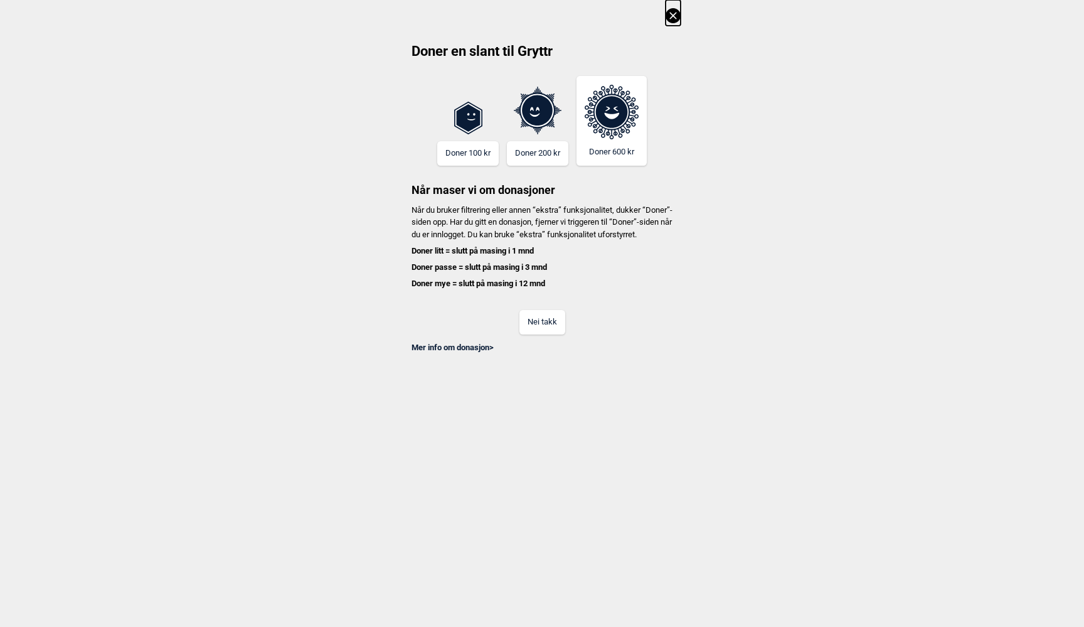
click at [552, 334] on button "Nei takk" at bounding box center [543, 322] width 46 height 24
click at [537, 334] on button "Nei takk" at bounding box center [543, 322] width 46 height 24
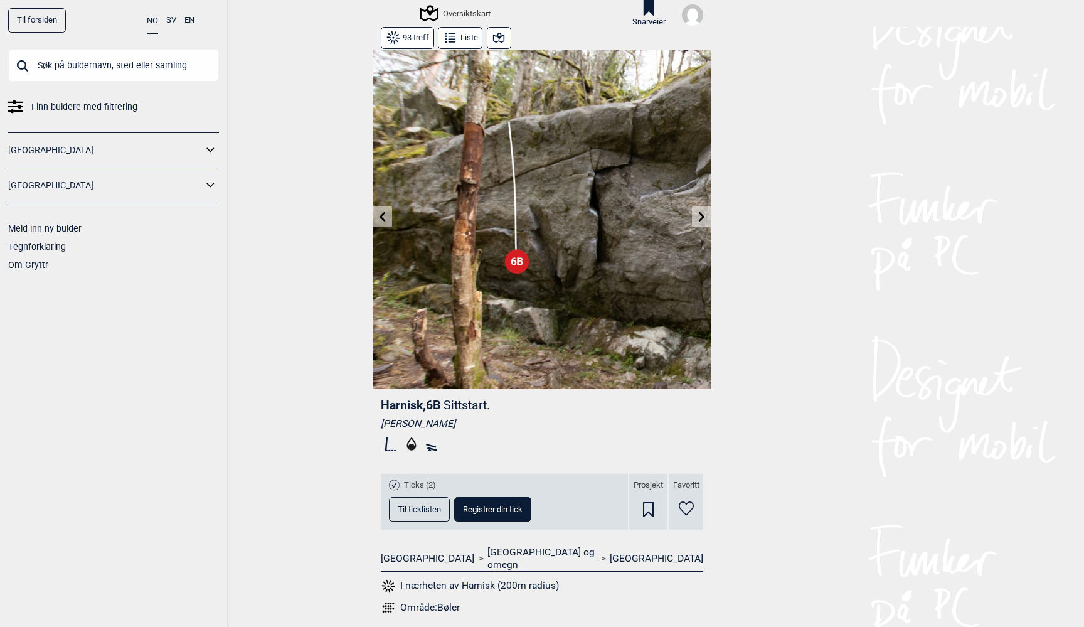
click at [477, 11] on div "Oversiktskart" at bounding box center [456, 13] width 69 height 15
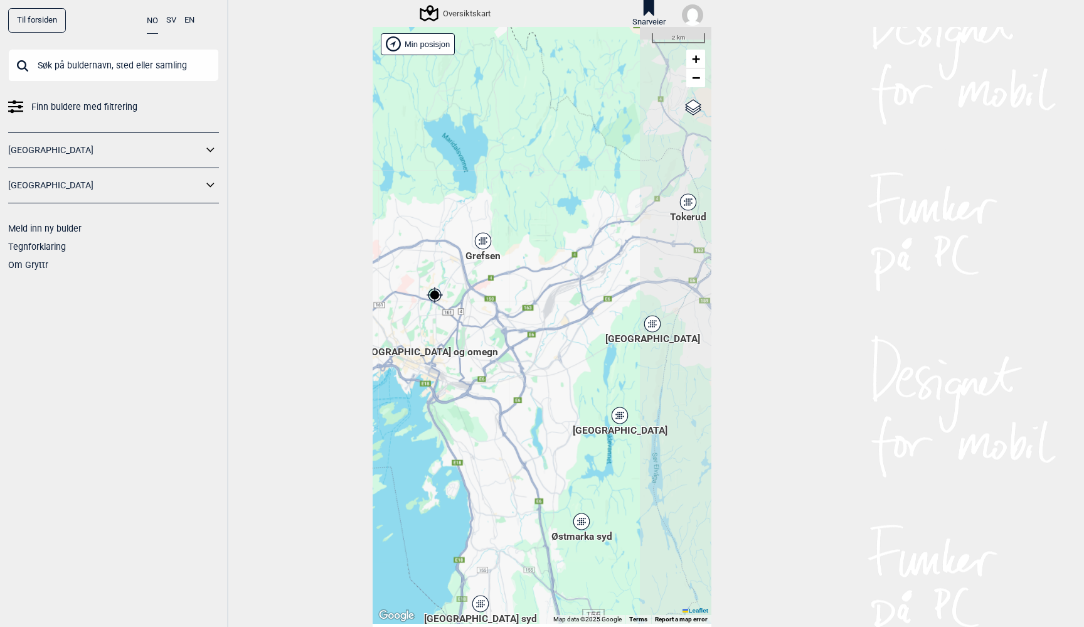
drag, startPoint x: 678, startPoint y: 342, endPoint x: 577, endPoint y: 311, distance: 106.2
click at [577, 311] on div "[PERSON_NAME] posisjon [GEOGRAPHIC_DATA] Stange [GEOGRAPHIC_DATA] syd [GEOGRAPH…" at bounding box center [542, 325] width 339 height 597
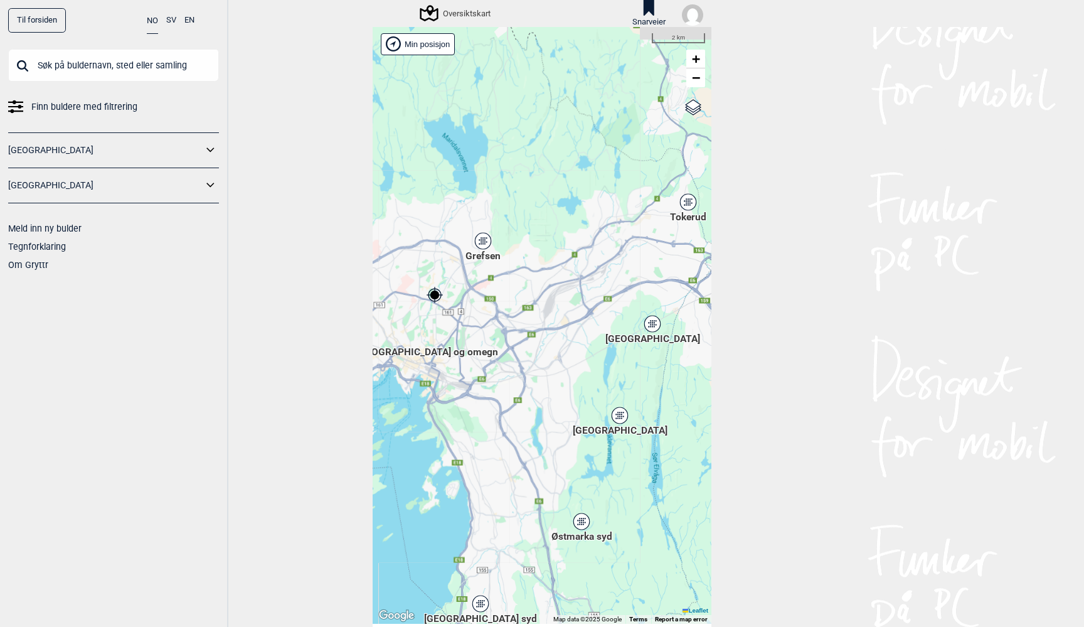
click at [621, 420] on icon at bounding box center [620, 415] width 16 height 16
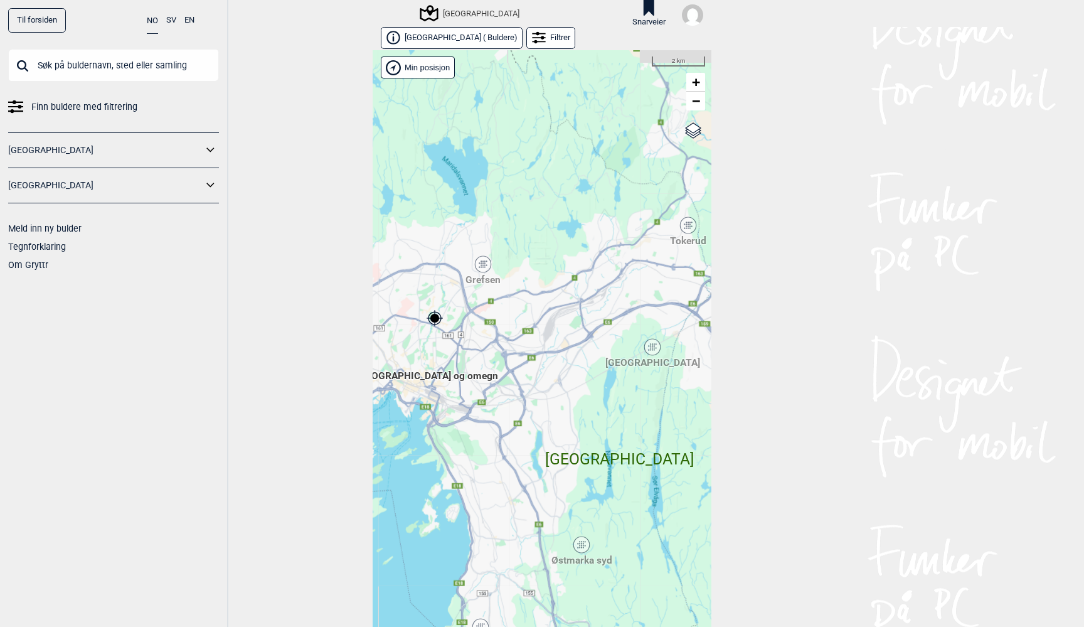
scroll to position [19, 0]
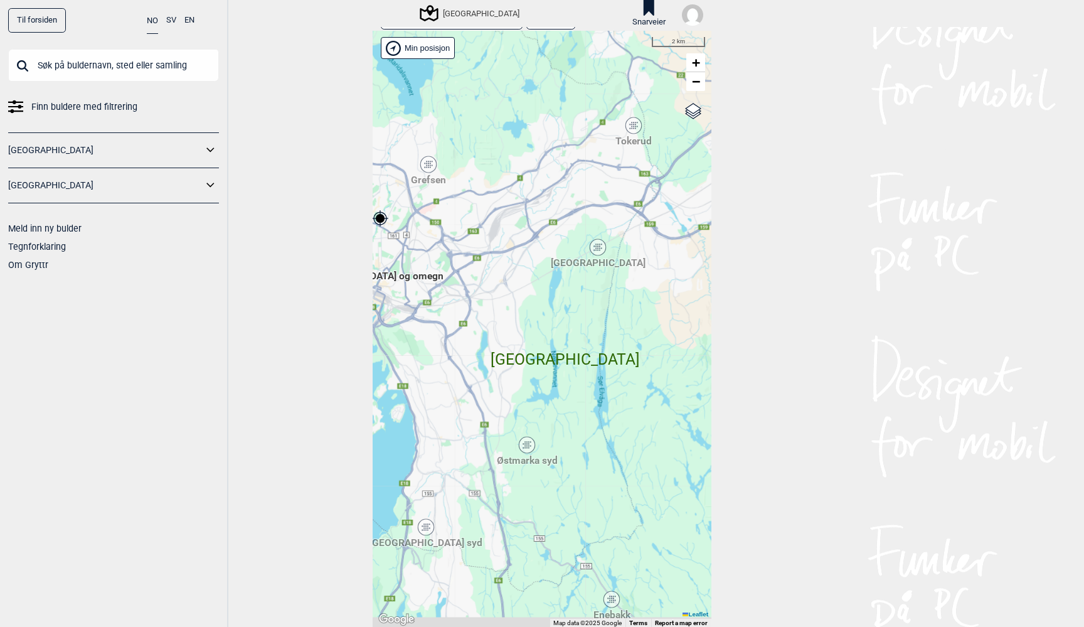
drag, startPoint x: 587, startPoint y: 393, endPoint x: 532, endPoint y: 312, distance: 97.1
click at [532, 312] on div "[PERSON_NAME] posisjon [GEOGRAPHIC_DATA] Stange [GEOGRAPHIC_DATA] syd [GEOGRAPH…" at bounding box center [542, 329] width 339 height 597
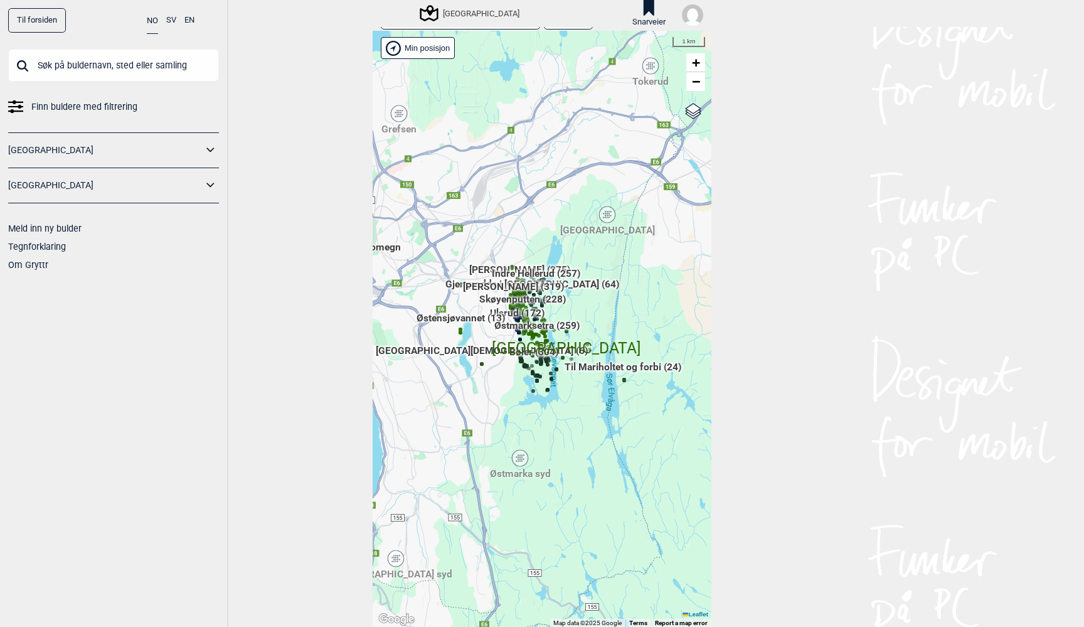
click at [581, 362] on span "Til Mariholtet og forbi (24)" at bounding box center [623, 372] width 117 height 24
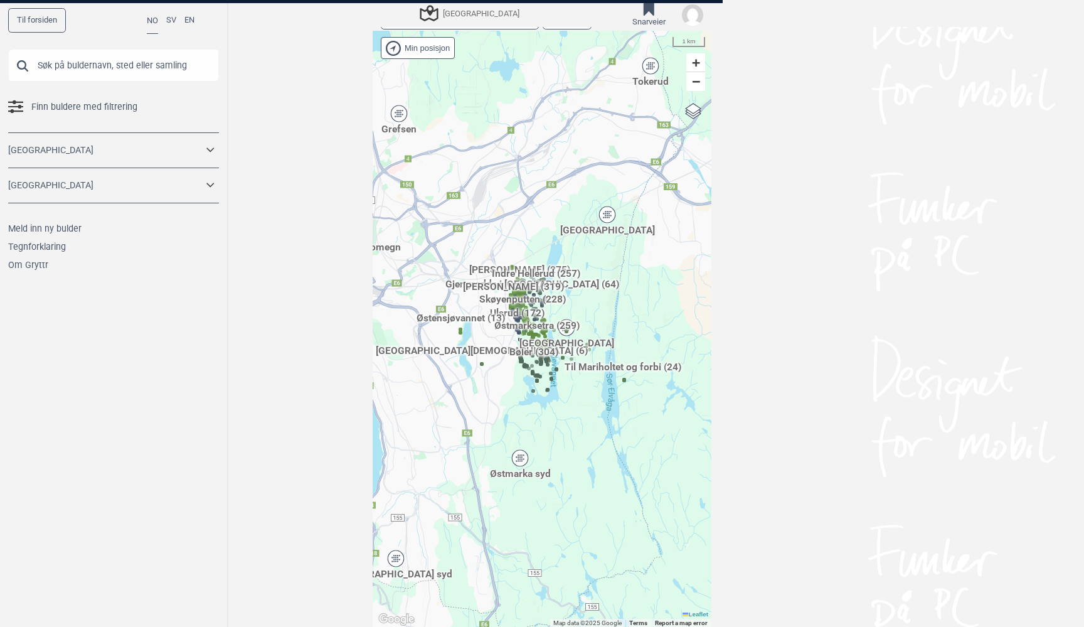
click at [581, 362] on div at bounding box center [542, 313] width 1084 height 627
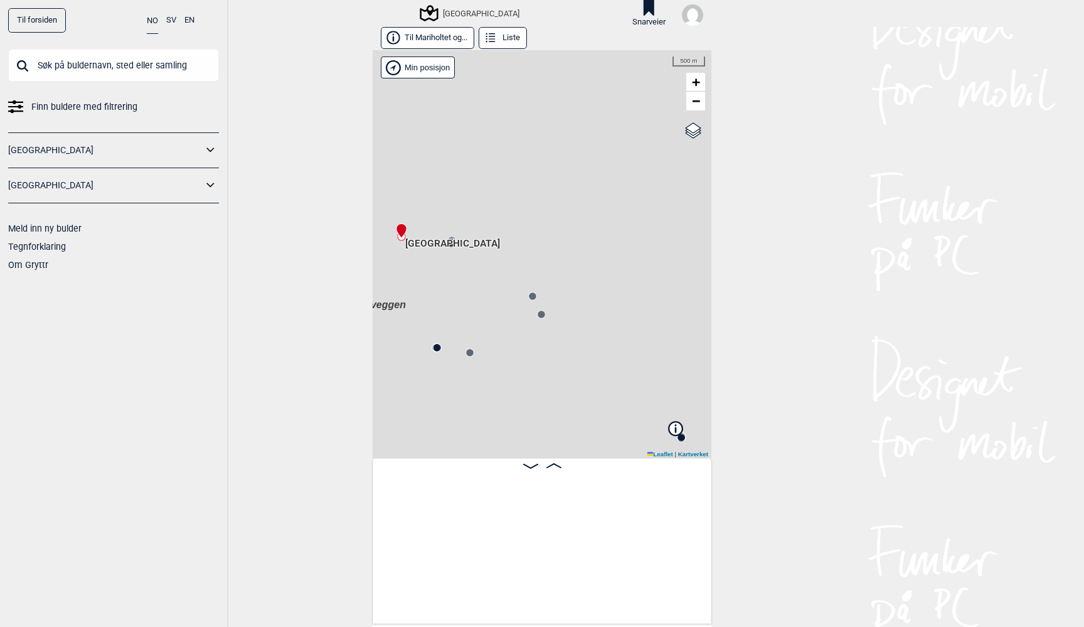
scroll to position [0, 99]
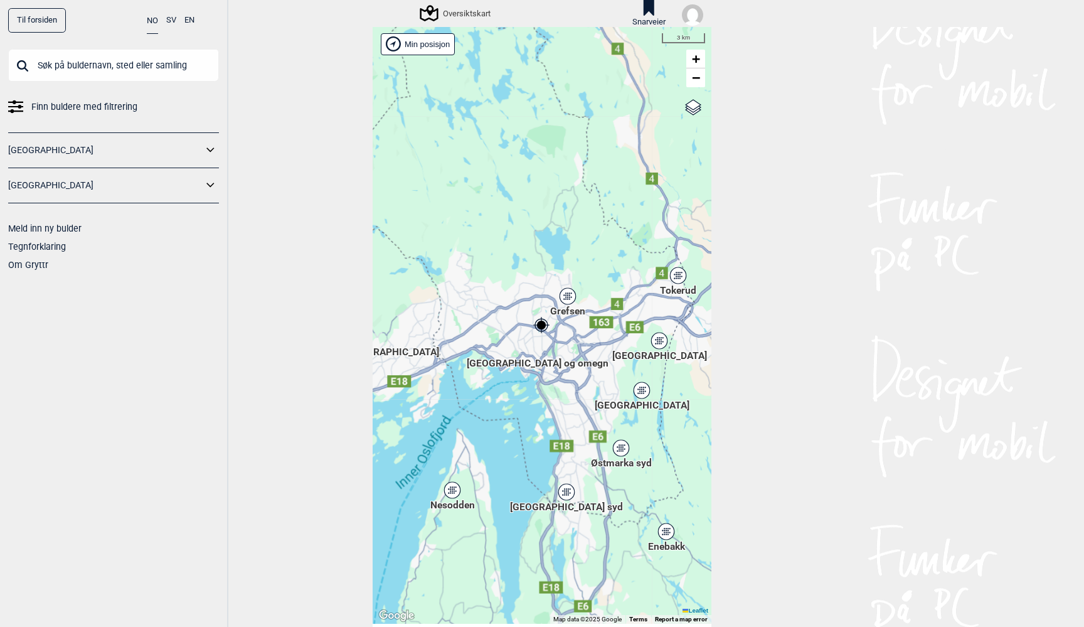
click at [634, 379] on div "[PERSON_NAME] posisjon [GEOGRAPHIC_DATA] Stange [GEOGRAPHIC_DATA] syd [GEOGRAPH…" at bounding box center [542, 325] width 339 height 597
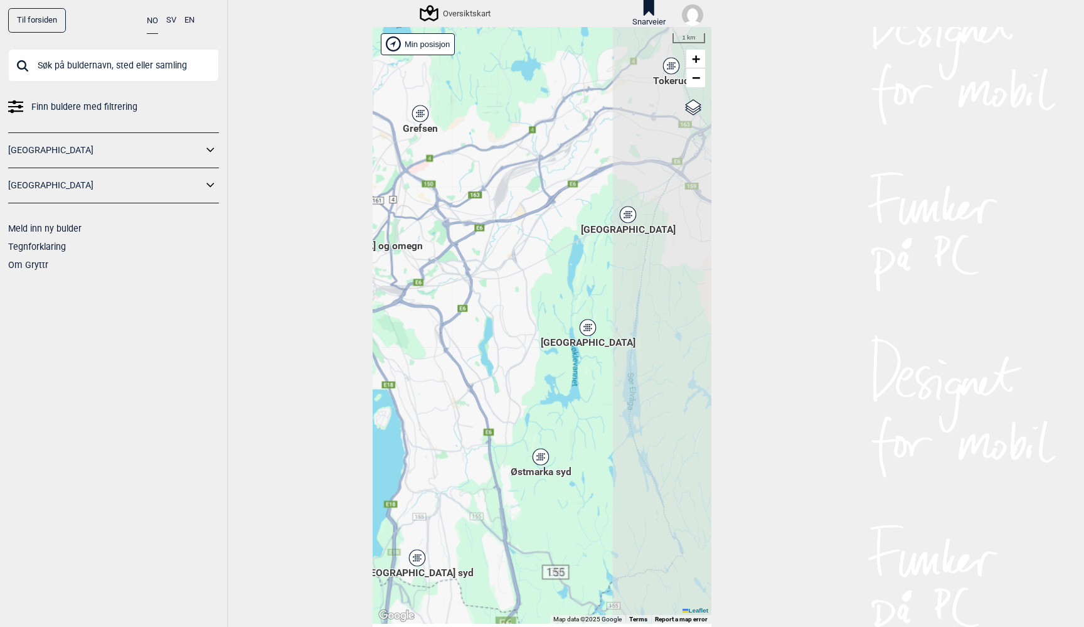
drag, startPoint x: 639, startPoint y: 418, endPoint x: 454, endPoint y: 269, distance: 236.9
click at [455, 270] on div "[PERSON_NAME] posisjon [GEOGRAPHIC_DATA] Stange [GEOGRAPHIC_DATA] syd [GEOGRAPH…" at bounding box center [542, 325] width 339 height 597
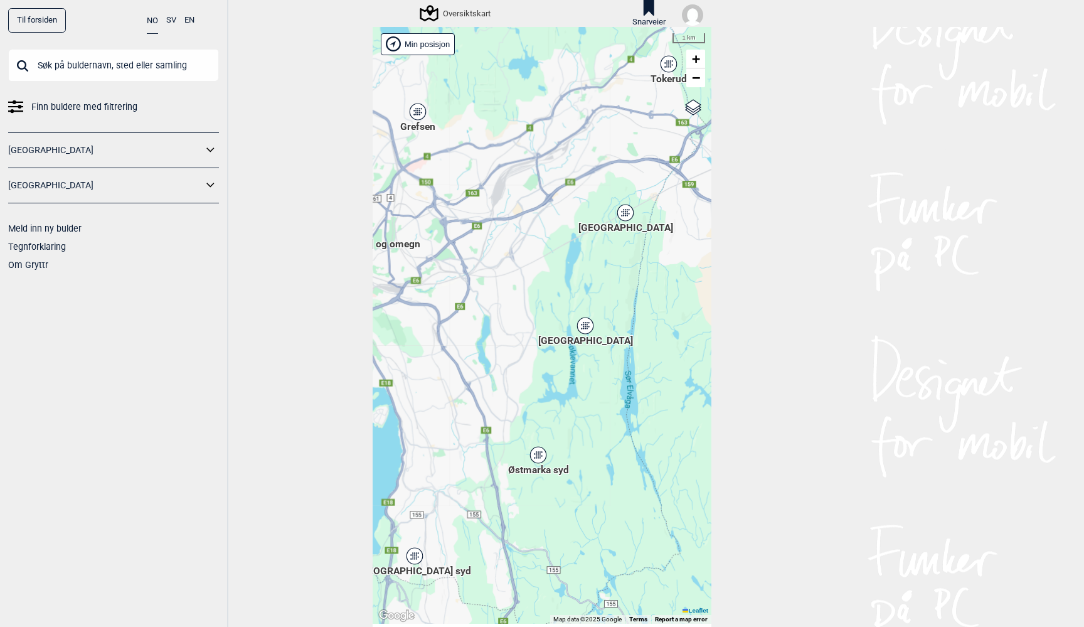
click at [587, 329] on icon at bounding box center [585, 325] width 16 height 16
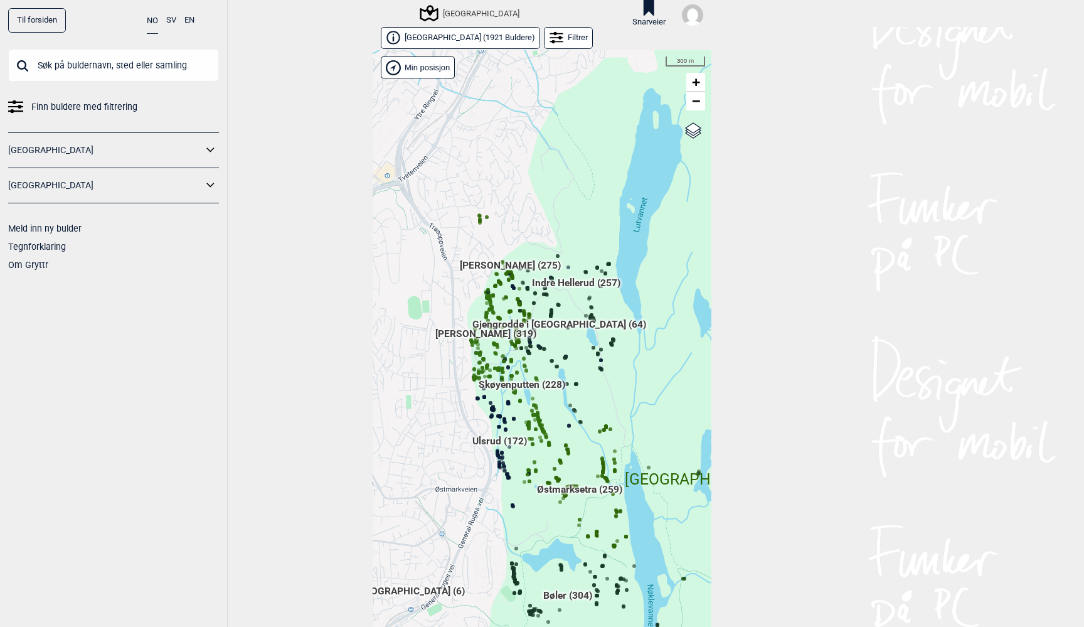
scroll to position [19, 0]
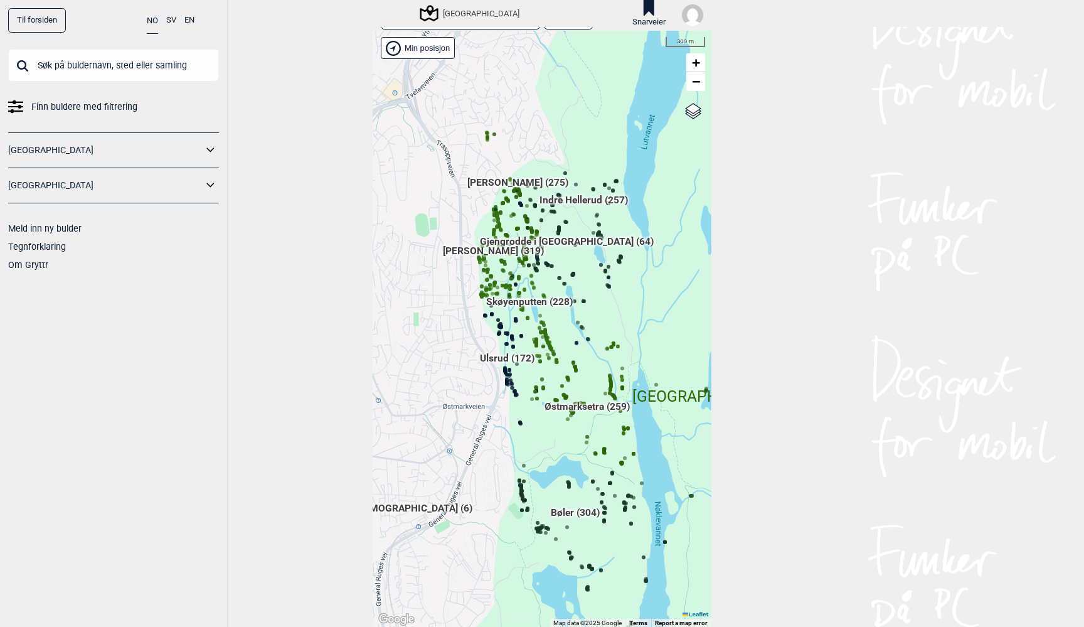
drag, startPoint x: 602, startPoint y: 255, endPoint x: 610, endPoint y: 191, distance: 64.6
click at [610, 192] on div "[PERSON_NAME] posisjon [GEOGRAPHIC_DATA] Stange [GEOGRAPHIC_DATA] syd [GEOGRAPH…" at bounding box center [542, 329] width 339 height 597
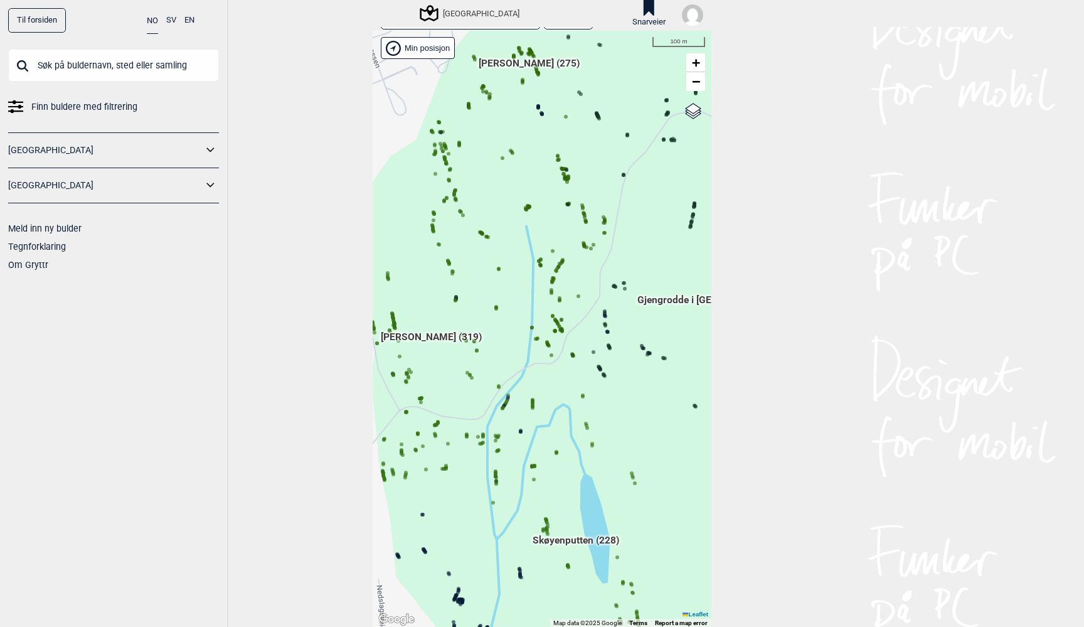
drag, startPoint x: 576, startPoint y: 248, endPoint x: 567, endPoint y: 297, distance: 49.8
click at [567, 297] on div "[PERSON_NAME] posisjon [GEOGRAPHIC_DATA] Stange [GEOGRAPHIC_DATA] syd [GEOGRAPH…" at bounding box center [542, 329] width 339 height 597
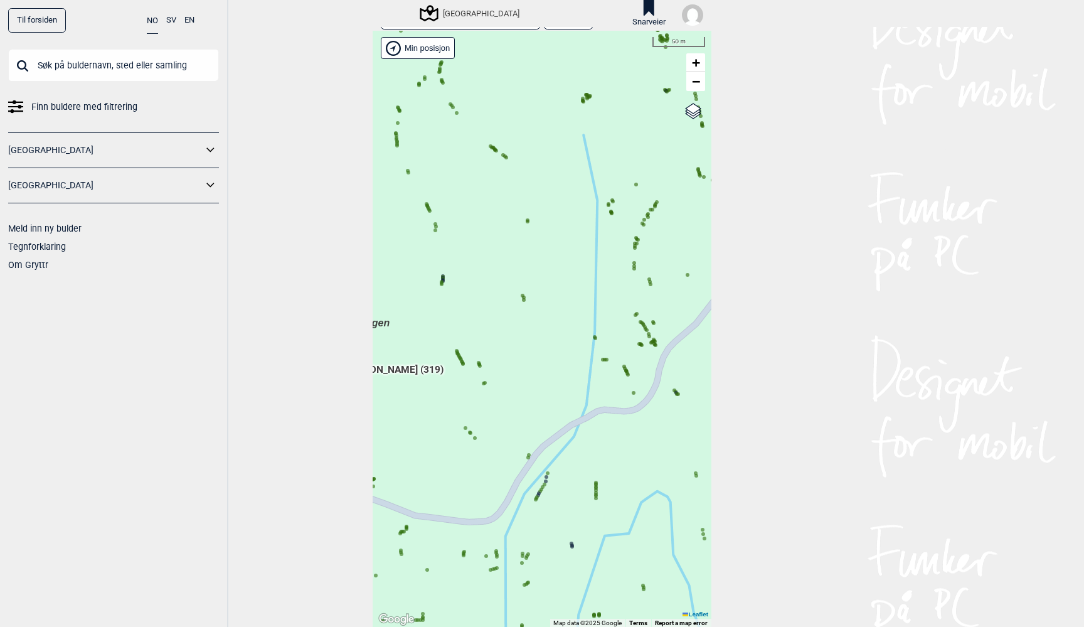
click at [462, 358] on circle at bounding box center [461, 360] width 4 height 4
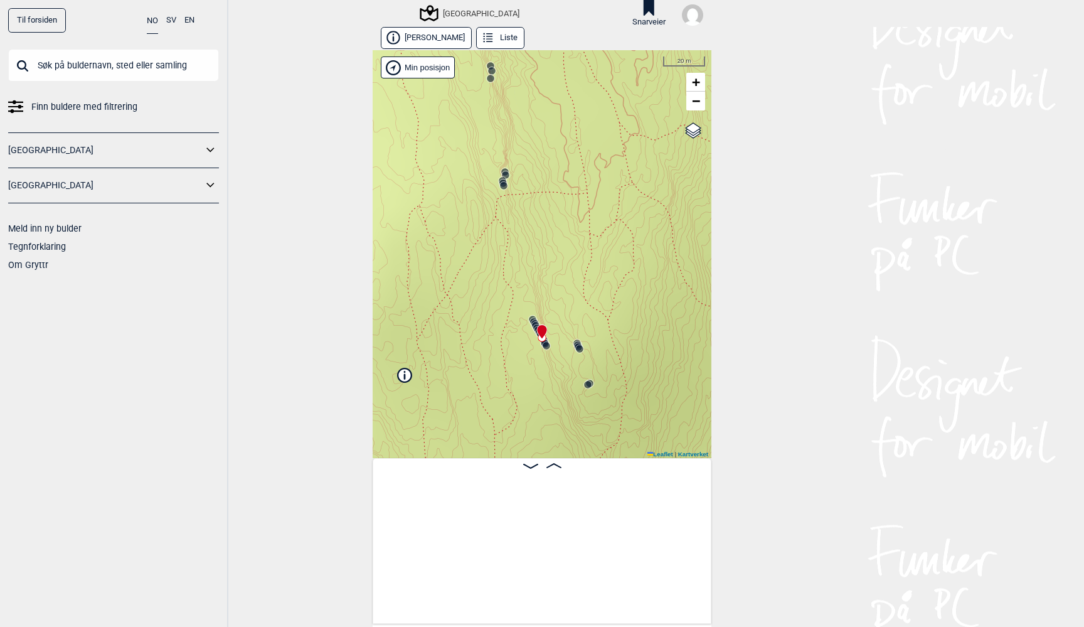
scroll to position [0, 12724]
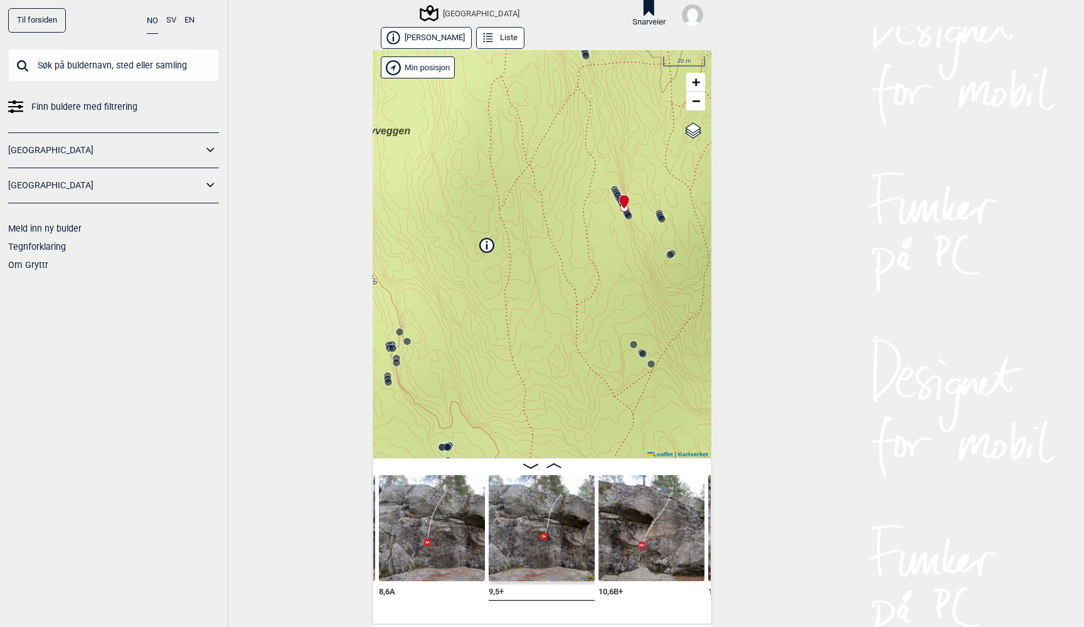
drag, startPoint x: 478, startPoint y: 341, endPoint x: 550, endPoint y: 221, distance: 140.1
click at [550, 221] on div "Speidersteinen Barnehageveggen Cowboyveggen Bølerveggen [GEOGRAPHIC_DATA]" at bounding box center [542, 254] width 339 height 408
click at [489, 249] on icon at bounding box center [487, 245] width 14 height 14
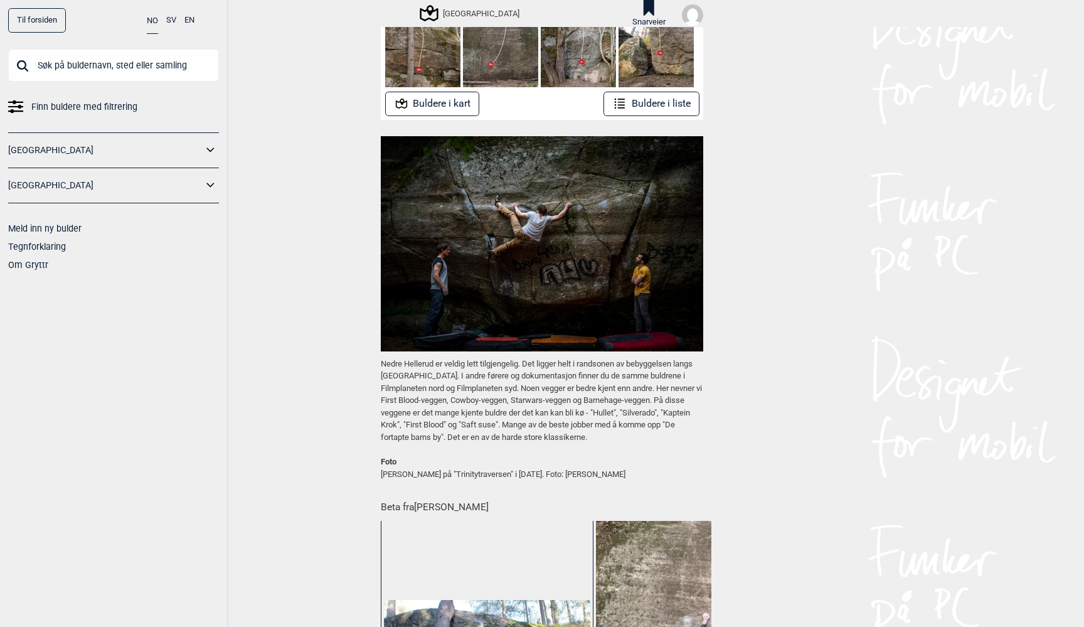
scroll to position [252, 0]
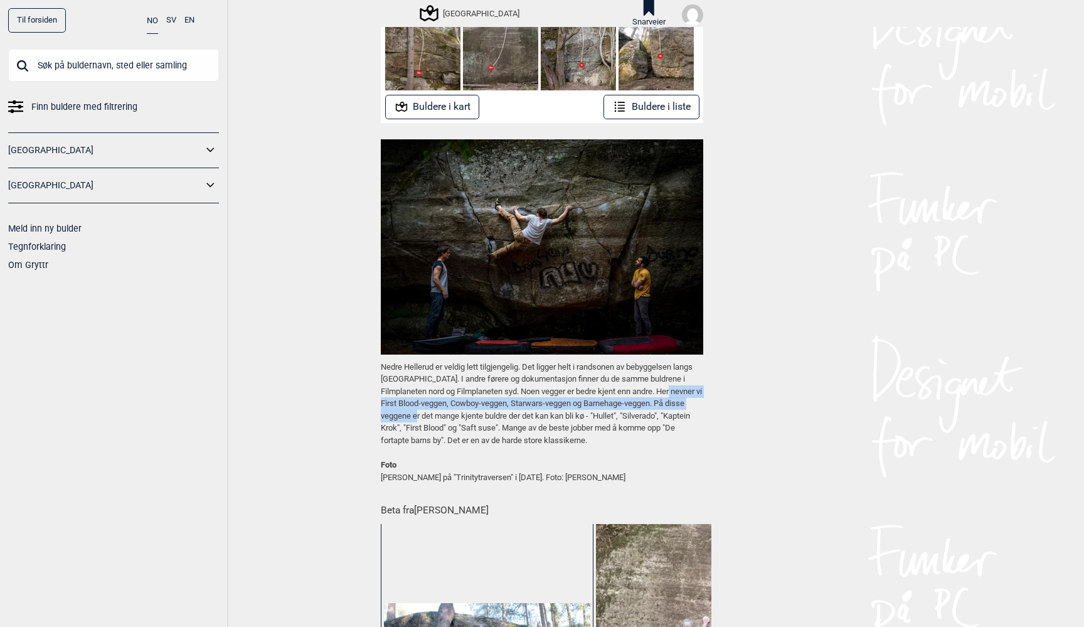
drag, startPoint x: 395, startPoint y: 401, endPoint x: 451, endPoint y: 405, distance: 56.0
click at [451, 405] on p "Nedre Hellerud er veldig lett tilgjengelig. Det ligger helt i randsonen av beby…" at bounding box center [542, 404] width 323 height 86
click at [477, 405] on p "Nedre Hellerud er veldig lett tilgjengelig. Det ligger helt i randsonen av beby…" at bounding box center [542, 404] width 323 height 86
drag, startPoint x: 415, startPoint y: 398, endPoint x: 481, endPoint y: 398, distance: 65.9
click at [481, 398] on p "Nedre Hellerud er veldig lett tilgjengelig. Det ligger helt i randsonen av beby…" at bounding box center [542, 404] width 323 height 86
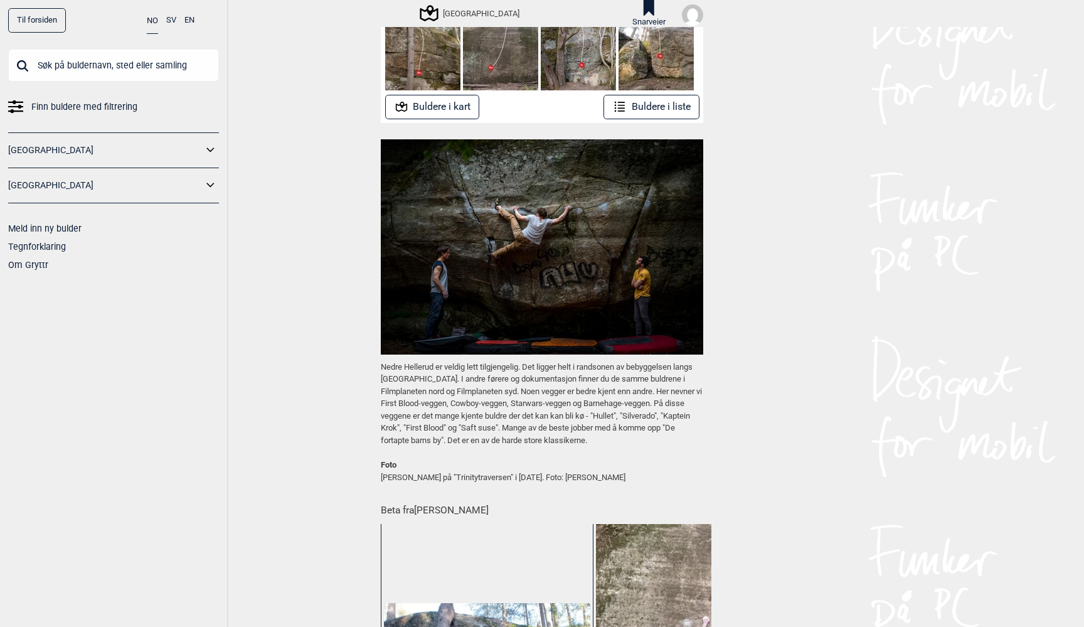
click at [597, 413] on p "Nedre Hellerud er veldig lett tilgjengelig. Det ligger helt i randsonen av beby…" at bounding box center [542, 404] width 323 height 86
click at [118, 63] on input "text" at bounding box center [113, 65] width 211 height 33
type input "first blood"
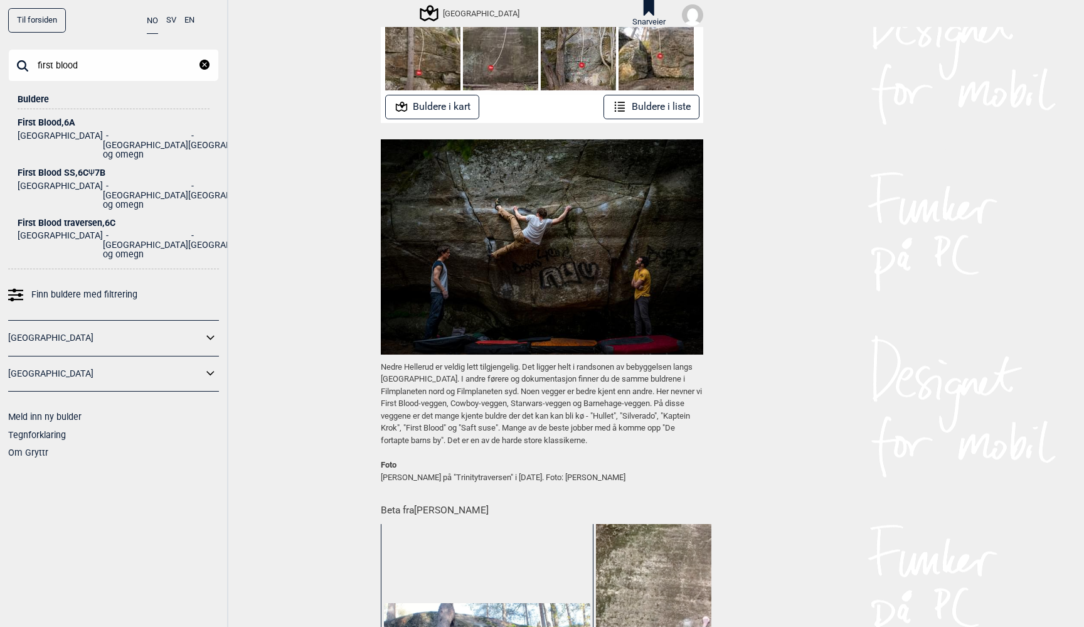
click at [60, 122] on div "First Blood , 6A" at bounding box center [114, 122] width 192 height 9
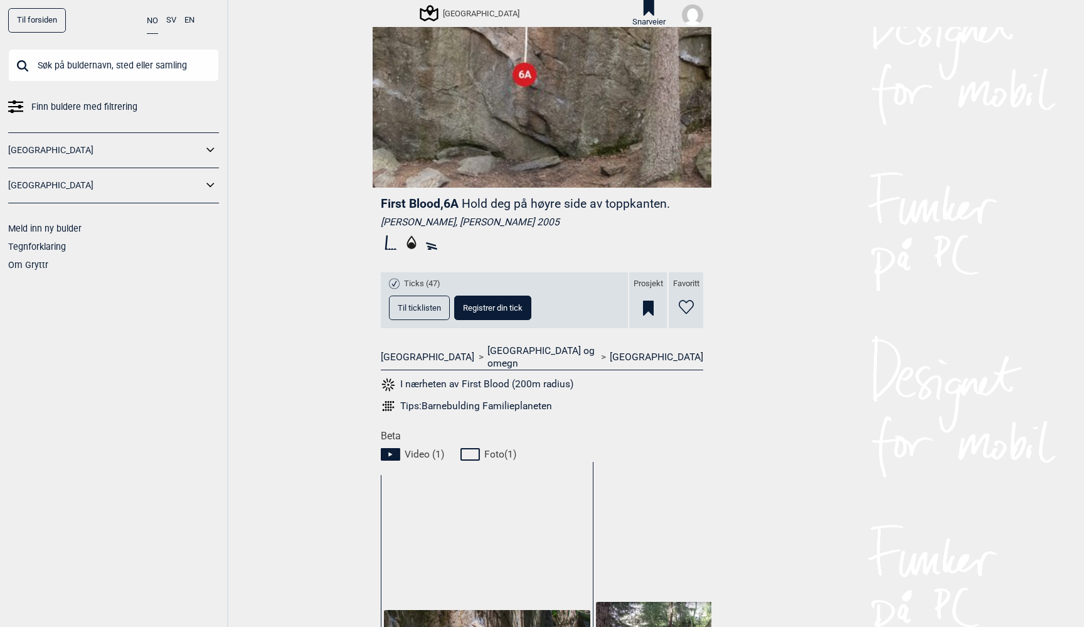
scroll to position [245, 0]
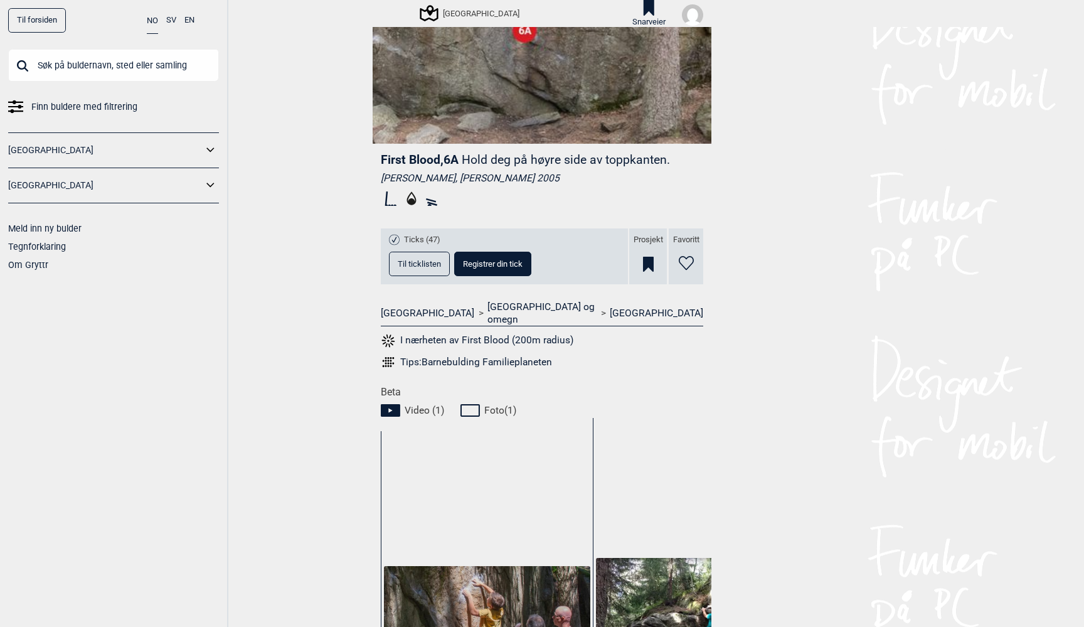
click at [474, 333] on button "I nærheten av First Blood (200m radius)" at bounding box center [477, 341] width 193 height 16
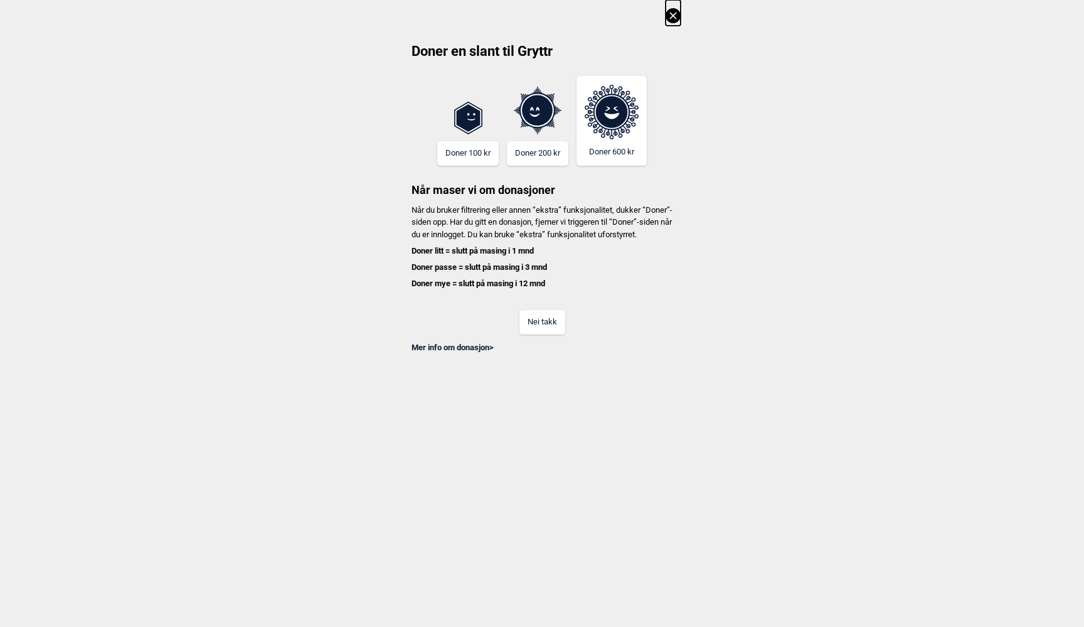
click at [539, 334] on button "Nei takk" at bounding box center [543, 322] width 46 height 24
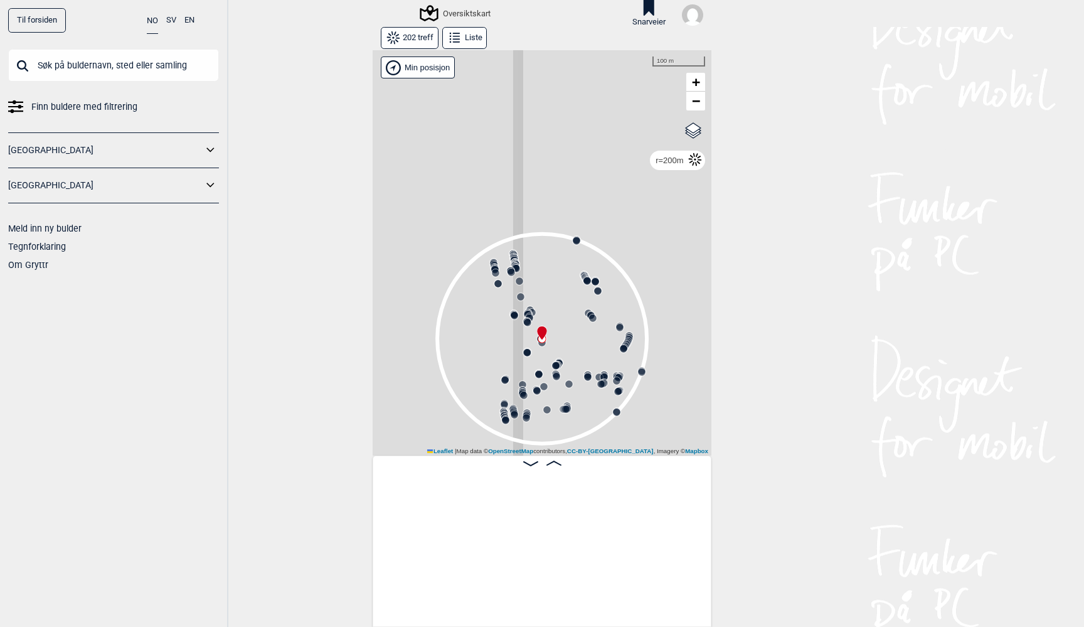
scroll to position [0, 9649]
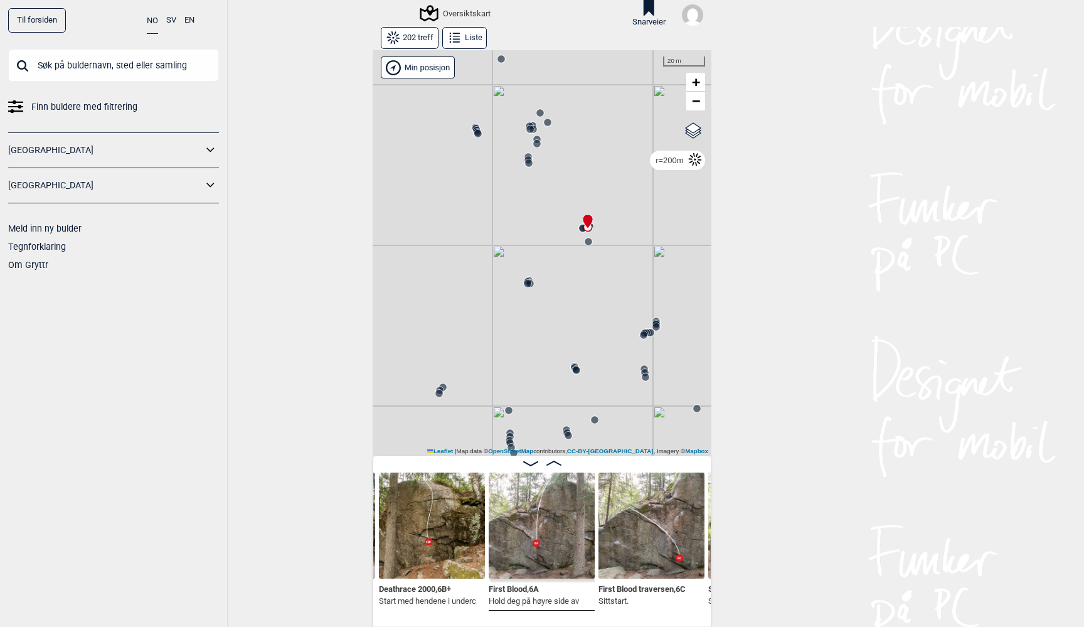
drag, startPoint x: 514, startPoint y: 337, endPoint x: 619, endPoint y: 220, distance: 156.4
click at [619, 220] on div "Gol [GEOGRAPHIC_DATA] Kolomoen [GEOGRAPHIC_DATA] [GEOGRAPHIC_DATA][PERSON_NAME]…" at bounding box center [542, 252] width 339 height 405
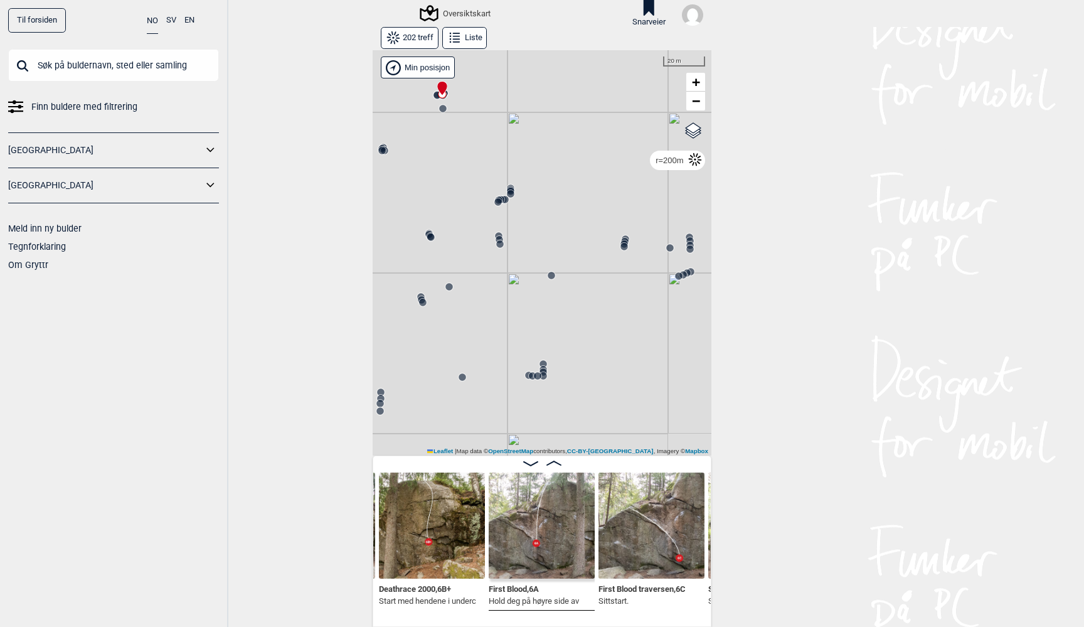
drag, startPoint x: 609, startPoint y: 289, endPoint x: 464, endPoint y: 156, distance: 197.2
click at [464, 156] on div "Gol [GEOGRAPHIC_DATA] Kolomoen [GEOGRAPHIC_DATA] [GEOGRAPHIC_DATA][PERSON_NAME]…" at bounding box center [542, 252] width 339 height 405
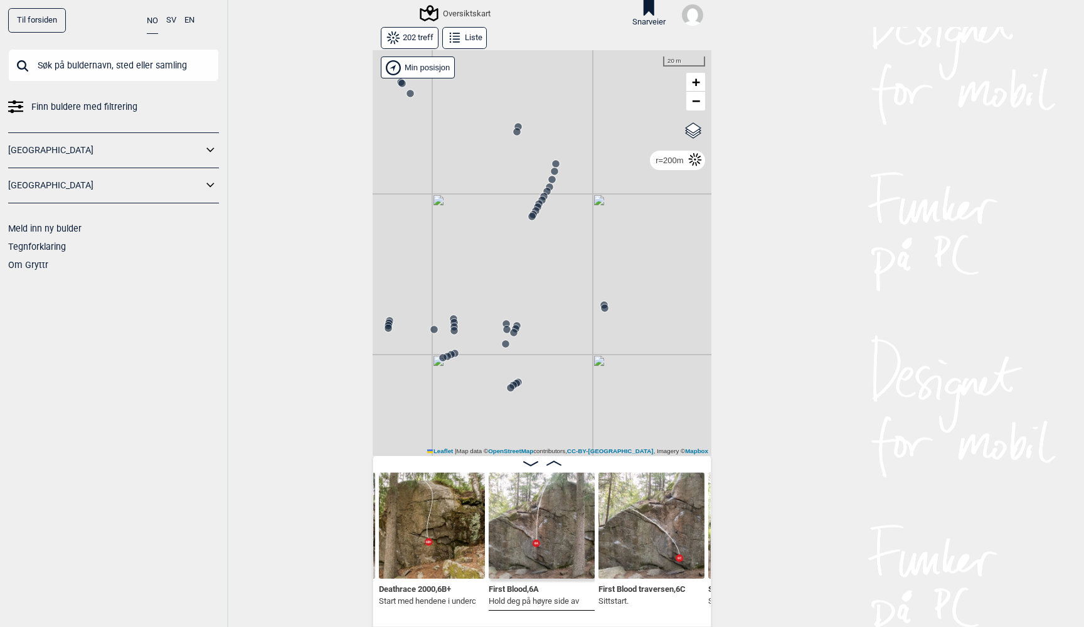
drag, startPoint x: 563, startPoint y: 236, endPoint x: 330, endPoint y: 317, distance: 246.7
click at [330, 317] on div "Til forsiden NO SV EN Finn buldere med filtrering [GEOGRAPHIC_DATA] [GEOGRAPHIC…" at bounding box center [542, 313] width 1084 height 627
click at [537, 216] on circle at bounding box center [533, 214] width 8 height 8
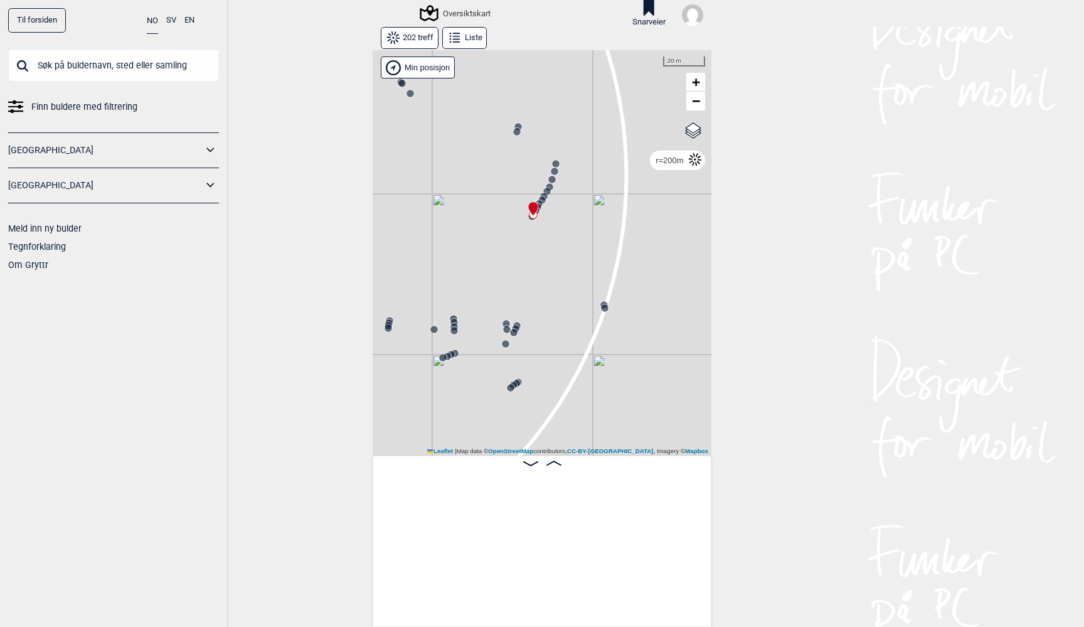
scroll to position [0, 11259]
